Goal: Transaction & Acquisition: Subscribe to service/newsletter

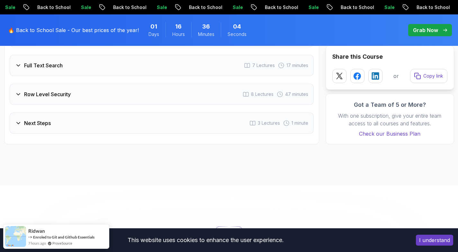
scroll to position [1552, 0]
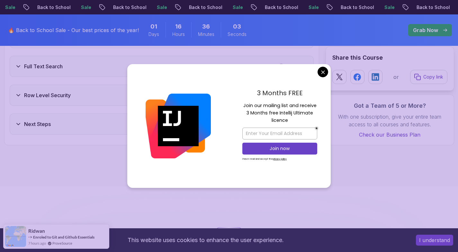
click at [201, 103] on img at bounding box center [177, 126] width 65 height 65
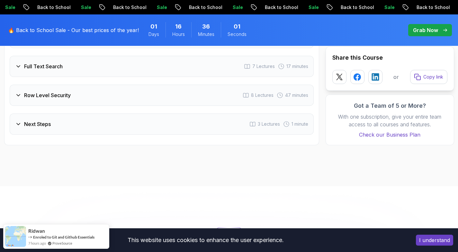
click at [196, 98] on div "Row Level Security 8 Lectures 47 minutes" at bounding box center [162, 95] width 304 height 21
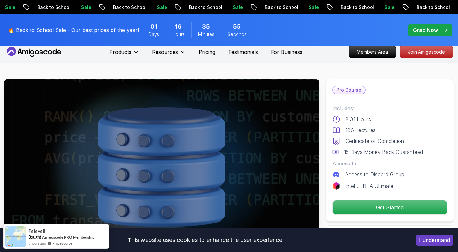
scroll to position [0, 0]
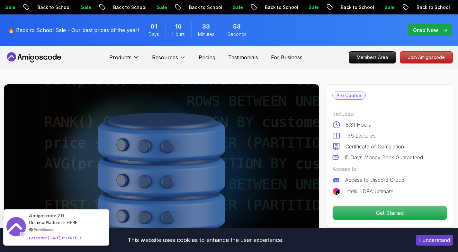
click at [49, 238] on div "Get started [DATE]. It's FREE" at bounding box center [55, 237] width 52 height 7
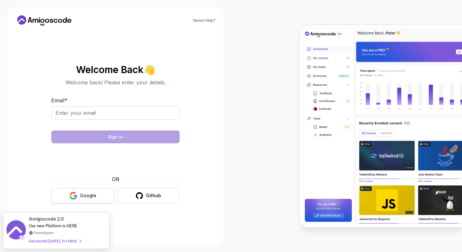
click at [91, 196] on div "Google" at bounding box center [88, 196] width 16 height 6
